Goal: Check status: Check status

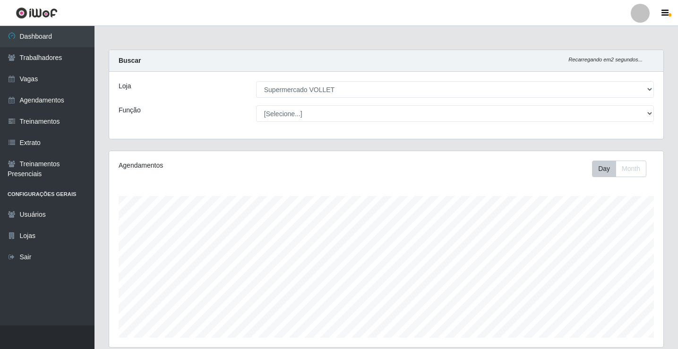
select select "72"
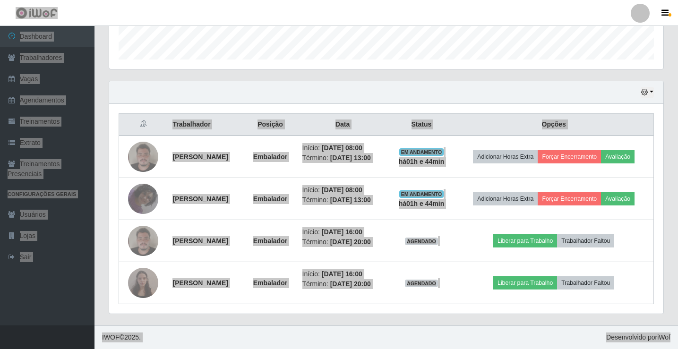
scroll to position [196, 554]
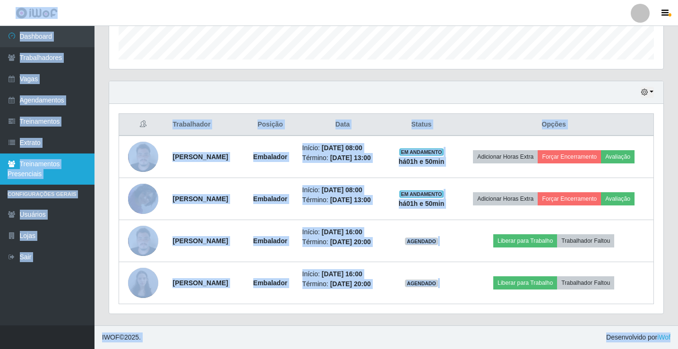
drag, startPoint x: 248, startPoint y: 232, endPoint x: 0, endPoint y: 177, distance: 254.1
click at [0, 185] on div "Dashboard Trabalhadores Vagas Agendamentos Treinamentos Extrato Treinamentos Pr…" at bounding box center [339, 37] width 678 height 578
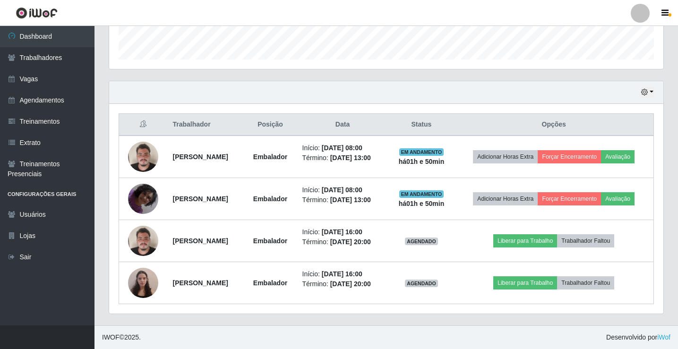
click at [347, 12] on header "Perfil Alterar Senha Sair" at bounding box center [339, 13] width 678 height 26
click at [644, 88] on button "button" at bounding box center [646, 92] width 13 height 11
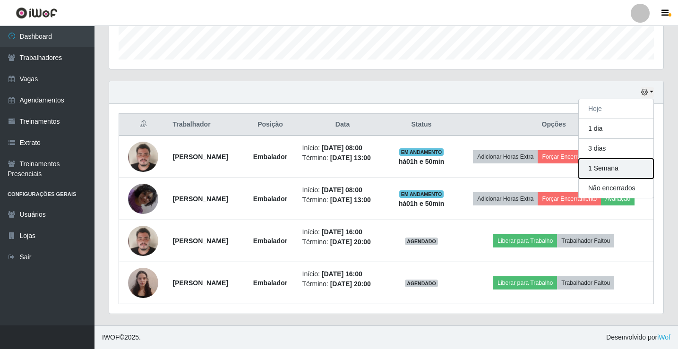
click at [613, 169] on button "1 Semana" at bounding box center [616, 169] width 75 height 20
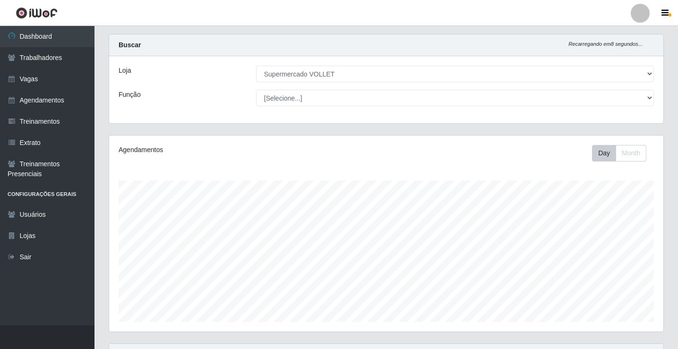
scroll to position [110, 0]
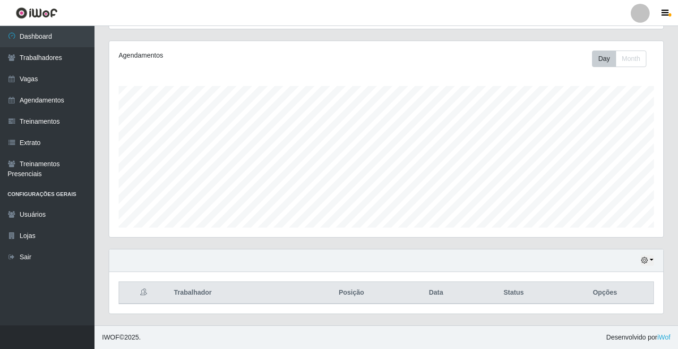
click at [647, 266] on div "Hoje 1 dia 3 dias 1 Semana Não encerrados" at bounding box center [386, 260] width 554 height 23
click at [649, 254] on div "Hoje 1 dia 3 dias 1 Semana Não encerrados" at bounding box center [386, 260] width 554 height 23
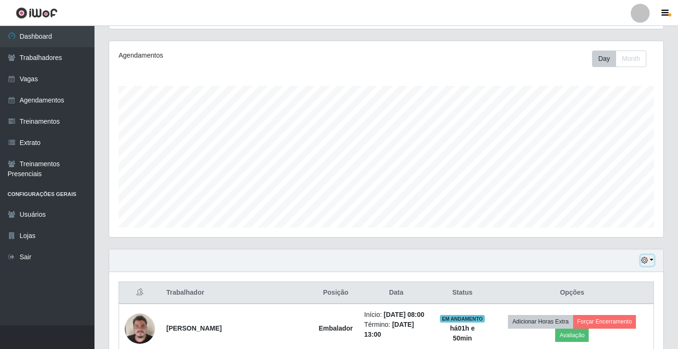
click at [649, 264] on button "button" at bounding box center [646, 260] width 13 height 11
click at [429, 264] on div "Hoje 1 dia 3 dias 1 Semana Não encerrados" at bounding box center [386, 260] width 554 height 23
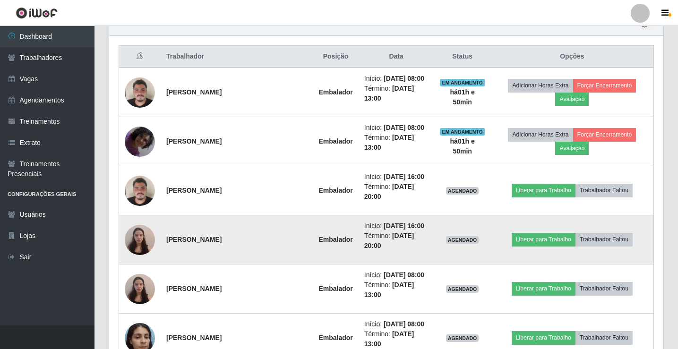
scroll to position [535, 0]
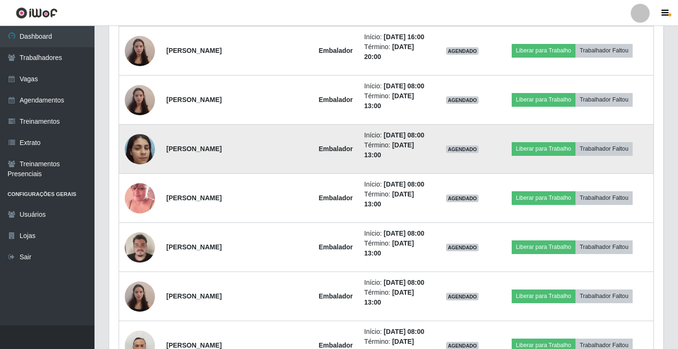
click at [135, 157] on img at bounding box center [140, 149] width 30 height 40
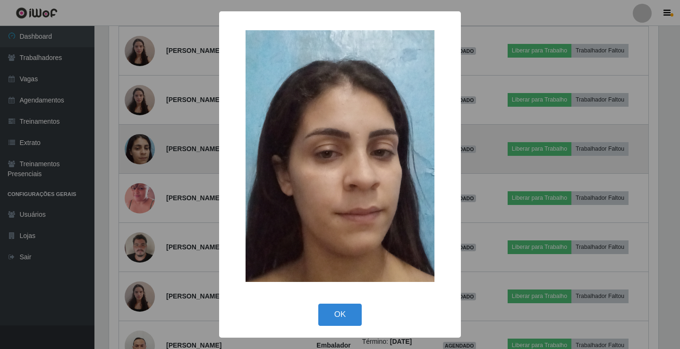
click at [135, 157] on div "× OK Cancel" at bounding box center [340, 174] width 680 height 349
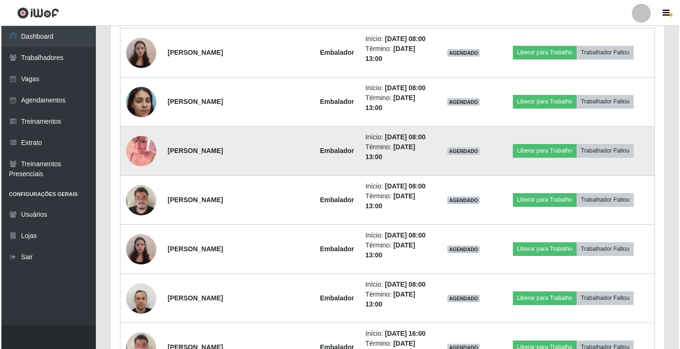
scroll to position [677, 0]
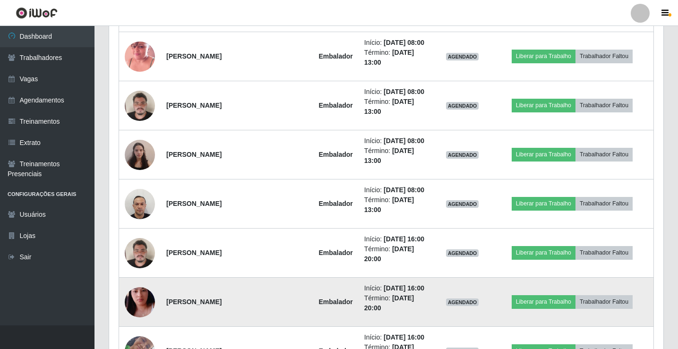
click at [143, 297] on img at bounding box center [140, 302] width 30 height 54
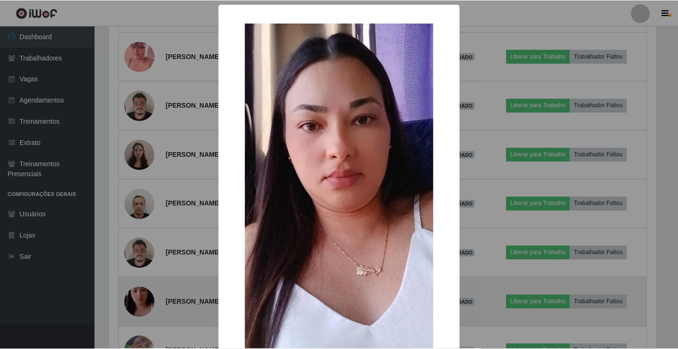
scroll to position [196, 549]
click at [143, 297] on div "× OK Cancel" at bounding box center [340, 174] width 680 height 349
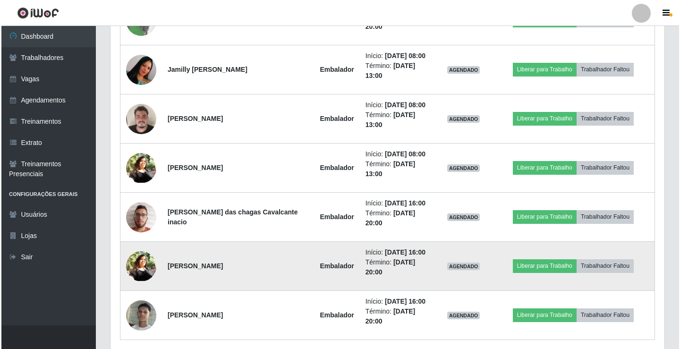
scroll to position [1043, 0]
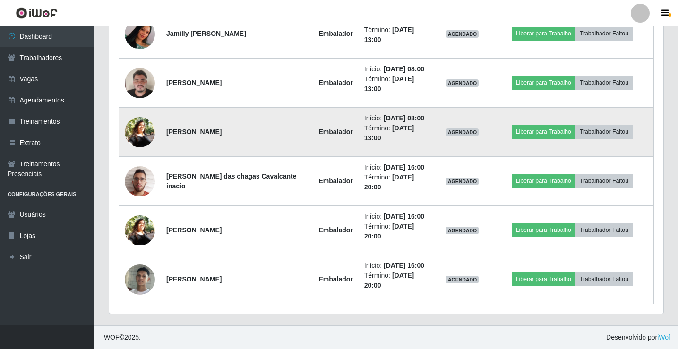
click at [136, 134] on img at bounding box center [140, 132] width 30 height 30
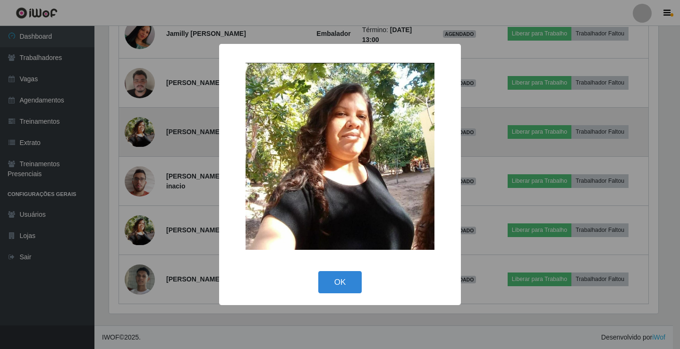
scroll to position [196, 549]
click at [136, 134] on div "× OK Cancel" at bounding box center [340, 174] width 680 height 349
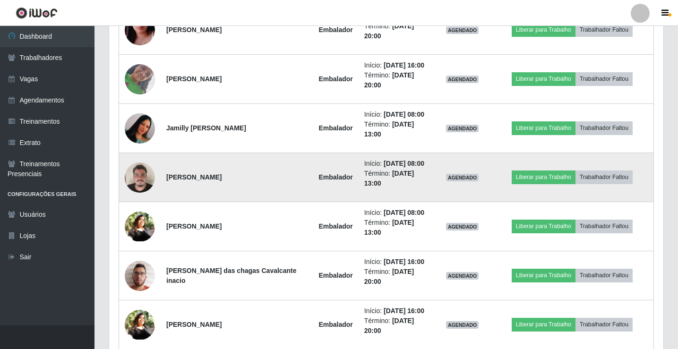
scroll to position [196, 554]
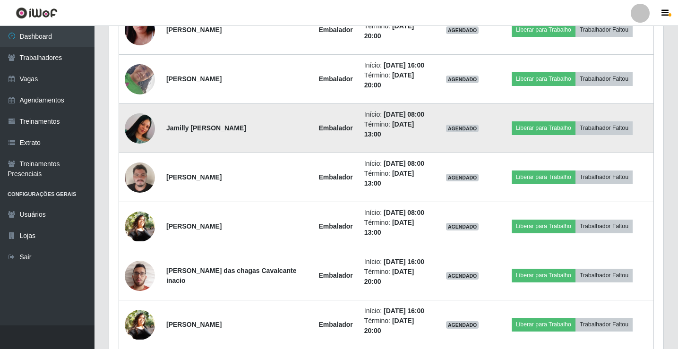
click at [133, 136] on img at bounding box center [140, 127] width 30 height 67
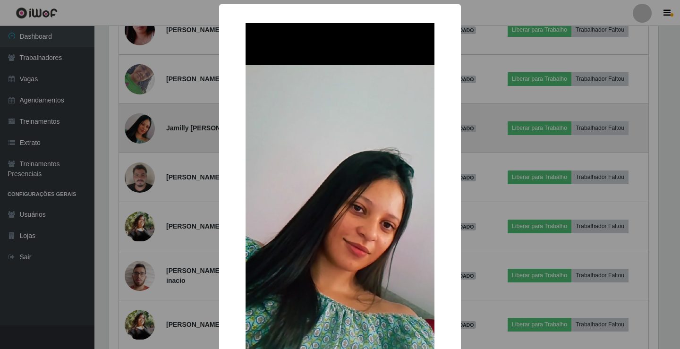
click at [133, 136] on div "× OK Cancel" at bounding box center [340, 174] width 680 height 349
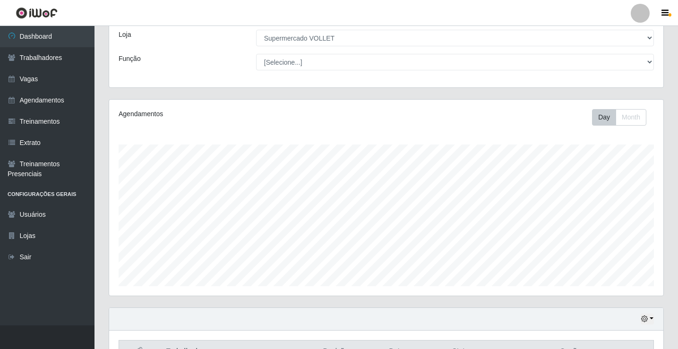
scroll to position [0, 0]
